Goal: Transaction & Acquisition: Book appointment/travel/reservation

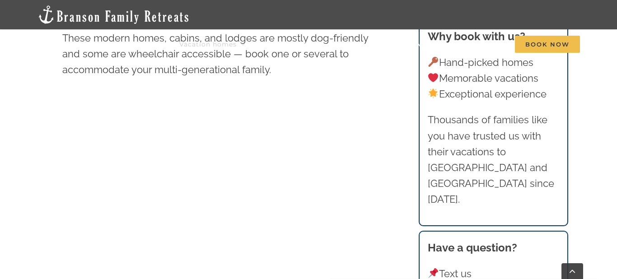
scroll to position [411, 0]
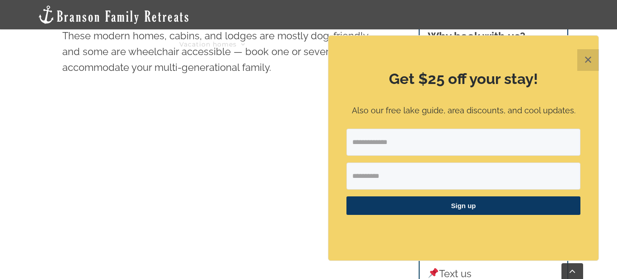
click at [590, 60] on button "✕" at bounding box center [588, 60] width 22 height 22
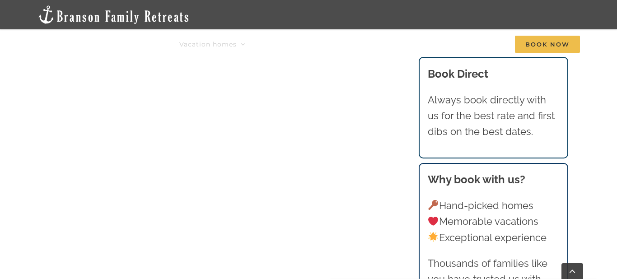
scroll to position [526, 0]
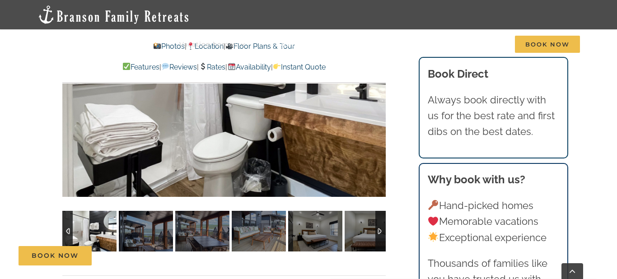
scroll to position [619, 0]
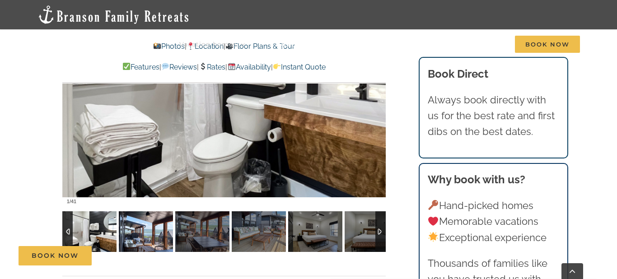
click at [143, 234] on img at bounding box center [146, 231] width 54 height 41
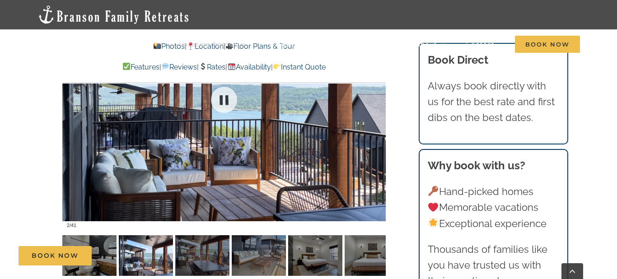
scroll to position [595, 0]
click at [190, 251] on div "Book Now" at bounding box center [315, 255] width 593 height 19
click at [212, 256] on div "Book Now" at bounding box center [315, 255] width 593 height 19
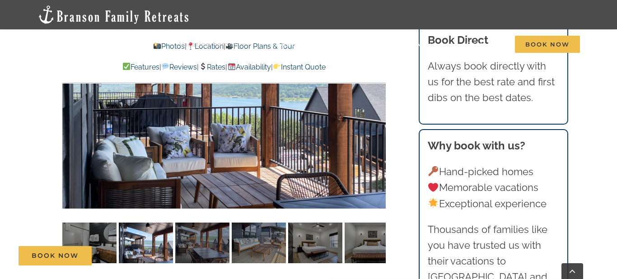
scroll to position [614, 0]
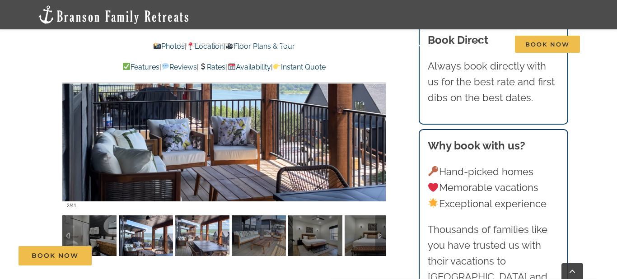
click at [206, 243] on img at bounding box center [202, 235] width 54 height 41
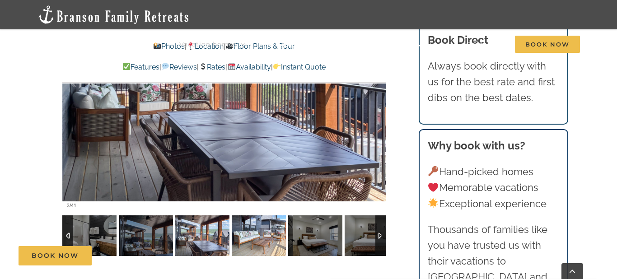
click at [252, 235] on img at bounding box center [259, 235] width 54 height 41
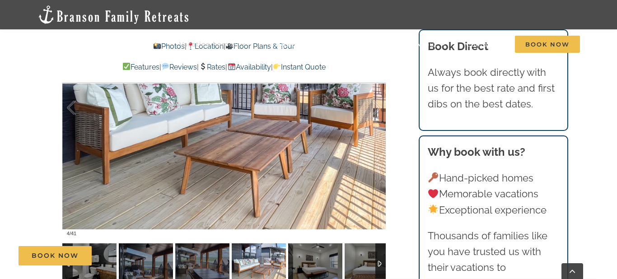
scroll to position [590, 0]
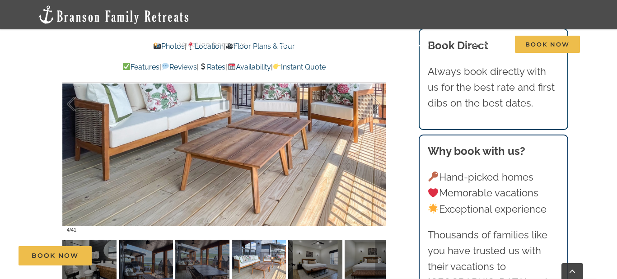
click at [310, 256] on div "Book Now" at bounding box center [315, 255] width 593 height 19
click at [295, 255] on div "Book Now" at bounding box center [315, 255] width 593 height 19
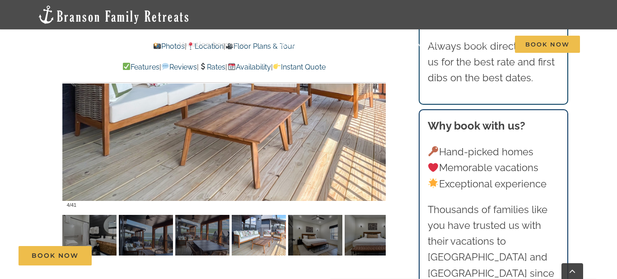
scroll to position [615, 0]
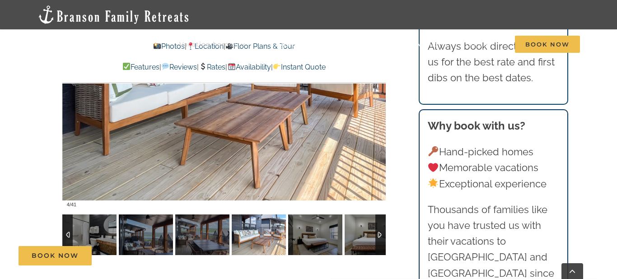
click at [377, 238] on div at bounding box center [380, 234] width 10 height 41
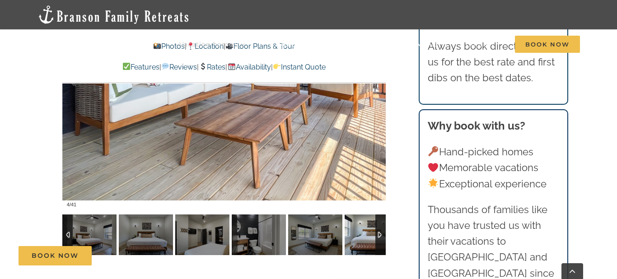
click at [379, 233] on div at bounding box center [380, 234] width 10 height 41
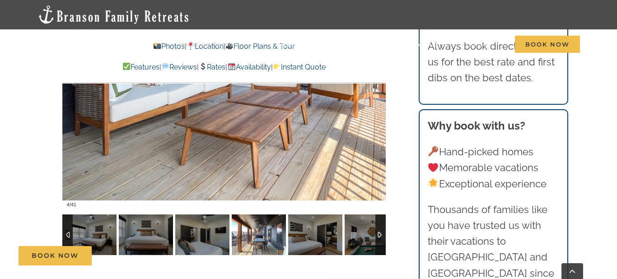
click at [266, 234] on img at bounding box center [259, 234] width 54 height 41
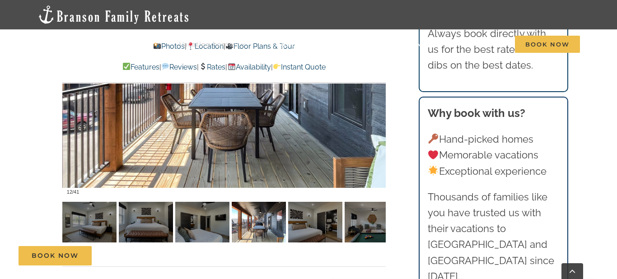
scroll to position [628, 0]
click at [385, 222] on div at bounding box center [380, 222] width 10 height 41
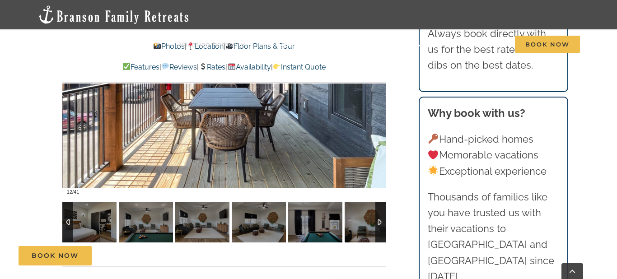
click at [385, 222] on div at bounding box center [380, 222] width 10 height 41
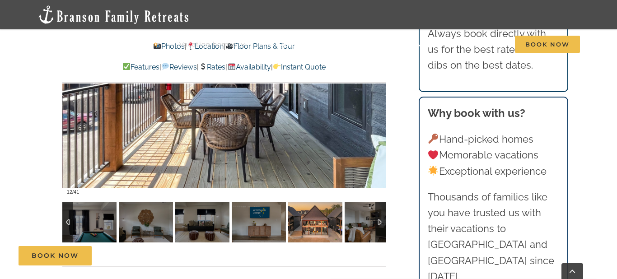
click at [313, 208] on img at bounding box center [315, 222] width 54 height 41
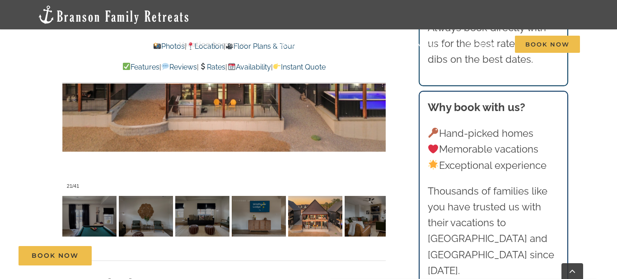
scroll to position [634, 0]
click at [378, 219] on div at bounding box center [380, 216] width 10 height 41
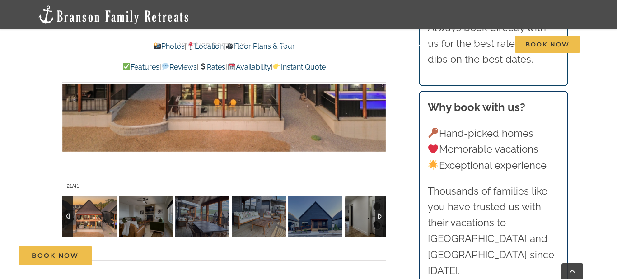
click at [377, 219] on div at bounding box center [380, 216] width 10 height 41
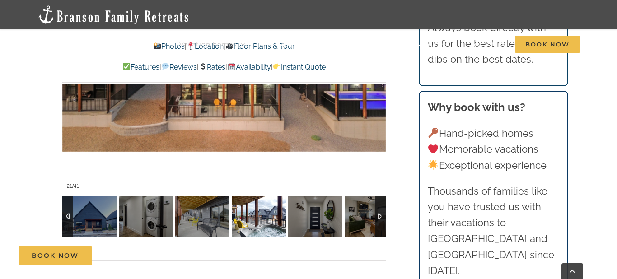
click at [246, 205] on img at bounding box center [259, 216] width 54 height 41
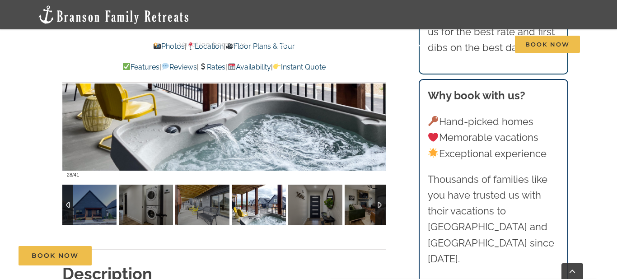
scroll to position [648, 0]
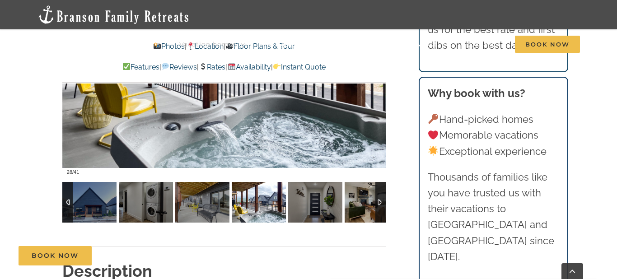
click at [382, 204] on div at bounding box center [380, 202] width 10 height 41
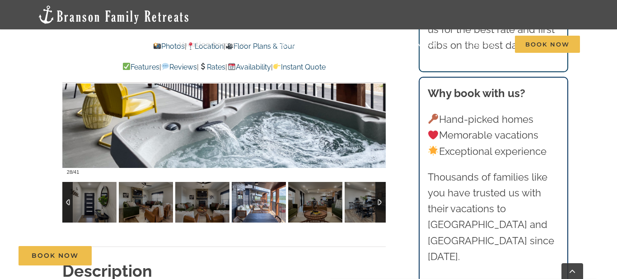
click at [252, 214] on img at bounding box center [259, 202] width 54 height 41
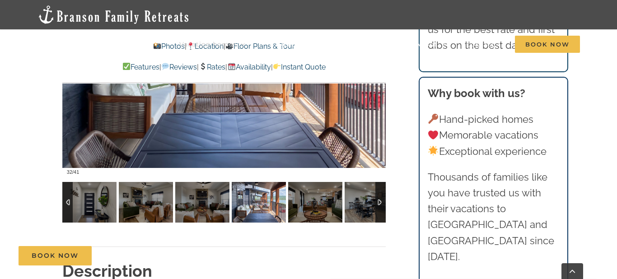
click at [380, 202] on div at bounding box center [380, 202] width 10 height 41
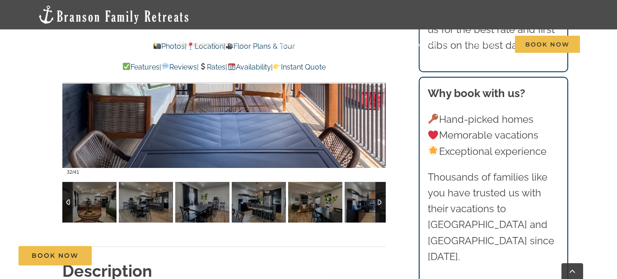
click at [380, 202] on div at bounding box center [380, 202] width 10 height 41
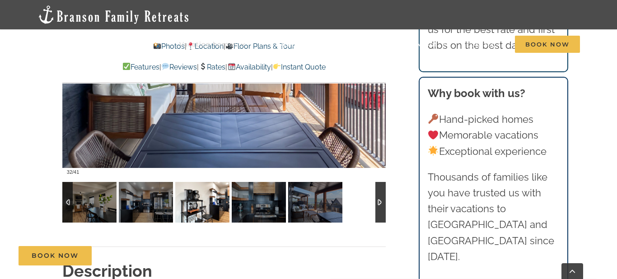
click at [189, 214] on img at bounding box center [202, 202] width 54 height 41
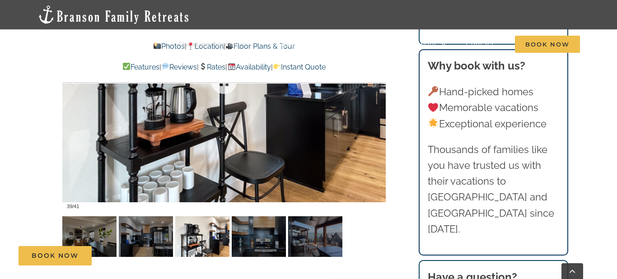
scroll to position [660, 0]
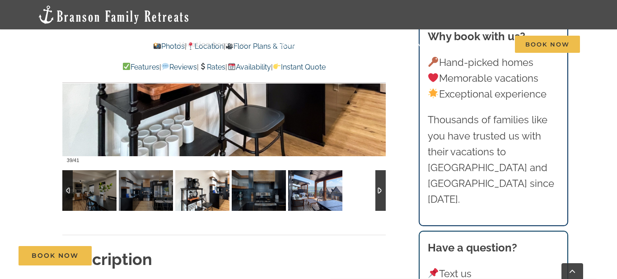
click at [321, 187] on img at bounding box center [315, 190] width 54 height 41
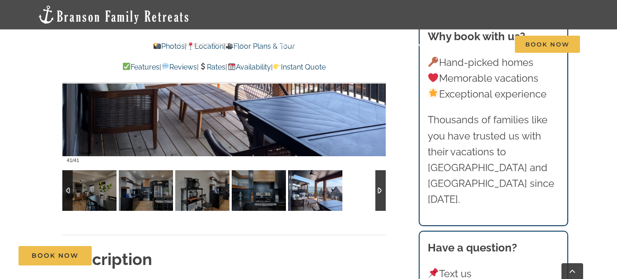
click at [383, 196] on div at bounding box center [380, 190] width 10 height 41
click at [375, 196] on div at bounding box center [380, 190] width 10 height 41
click at [65, 195] on div at bounding box center [67, 190] width 10 height 41
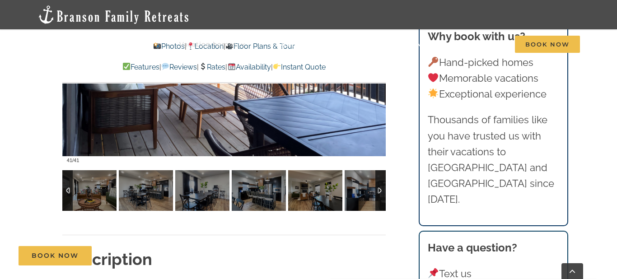
click at [65, 195] on div at bounding box center [67, 190] width 10 height 41
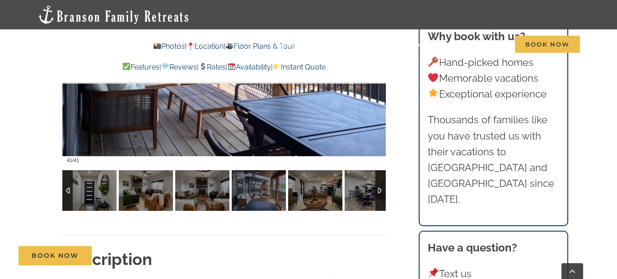
click at [65, 195] on div at bounding box center [67, 190] width 10 height 41
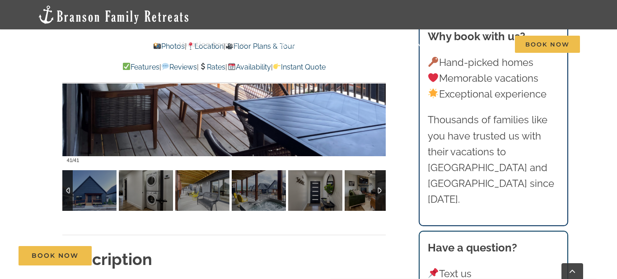
click at [65, 195] on div at bounding box center [67, 190] width 10 height 41
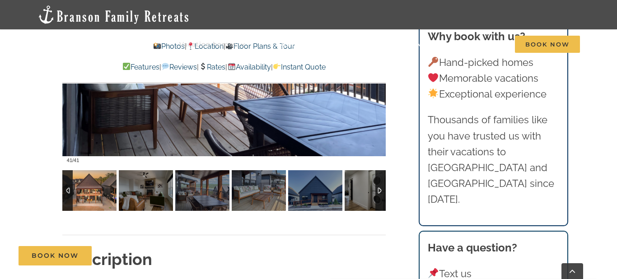
click at [84, 204] on img at bounding box center [89, 190] width 54 height 41
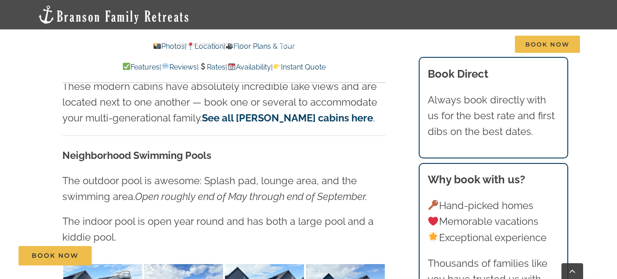
scroll to position [1512, 0]
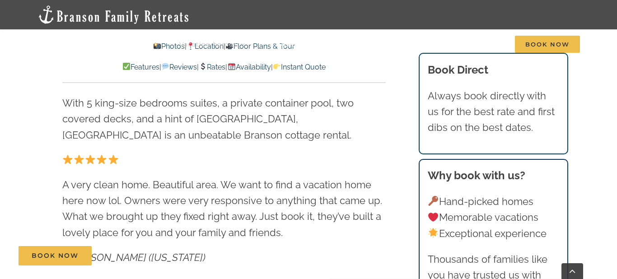
scroll to position [326, 0]
